Goal: Task Accomplishment & Management: Use online tool/utility

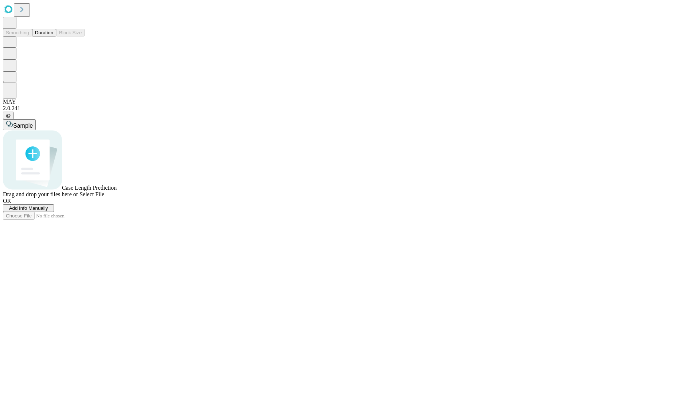
click at [53, 36] on button "Duration" at bounding box center [44, 33] width 24 height 8
click at [48, 211] on span "Add Info Manually" at bounding box center [28, 207] width 39 height 5
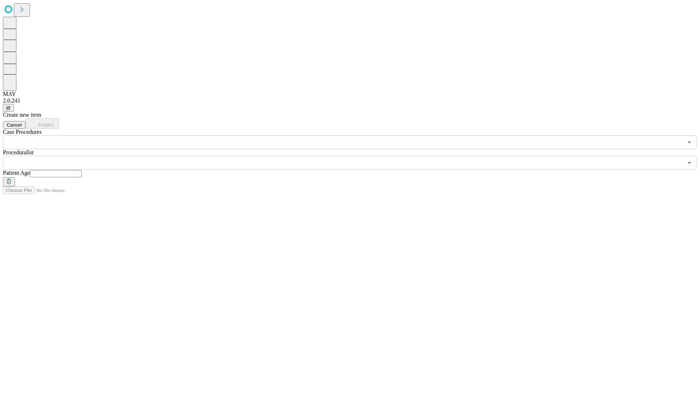
click at [82, 170] on input "text" at bounding box center [56, 173] width 52 height 7
type input "**"
